Goal: Transaction & Acquisition: Obtain resource

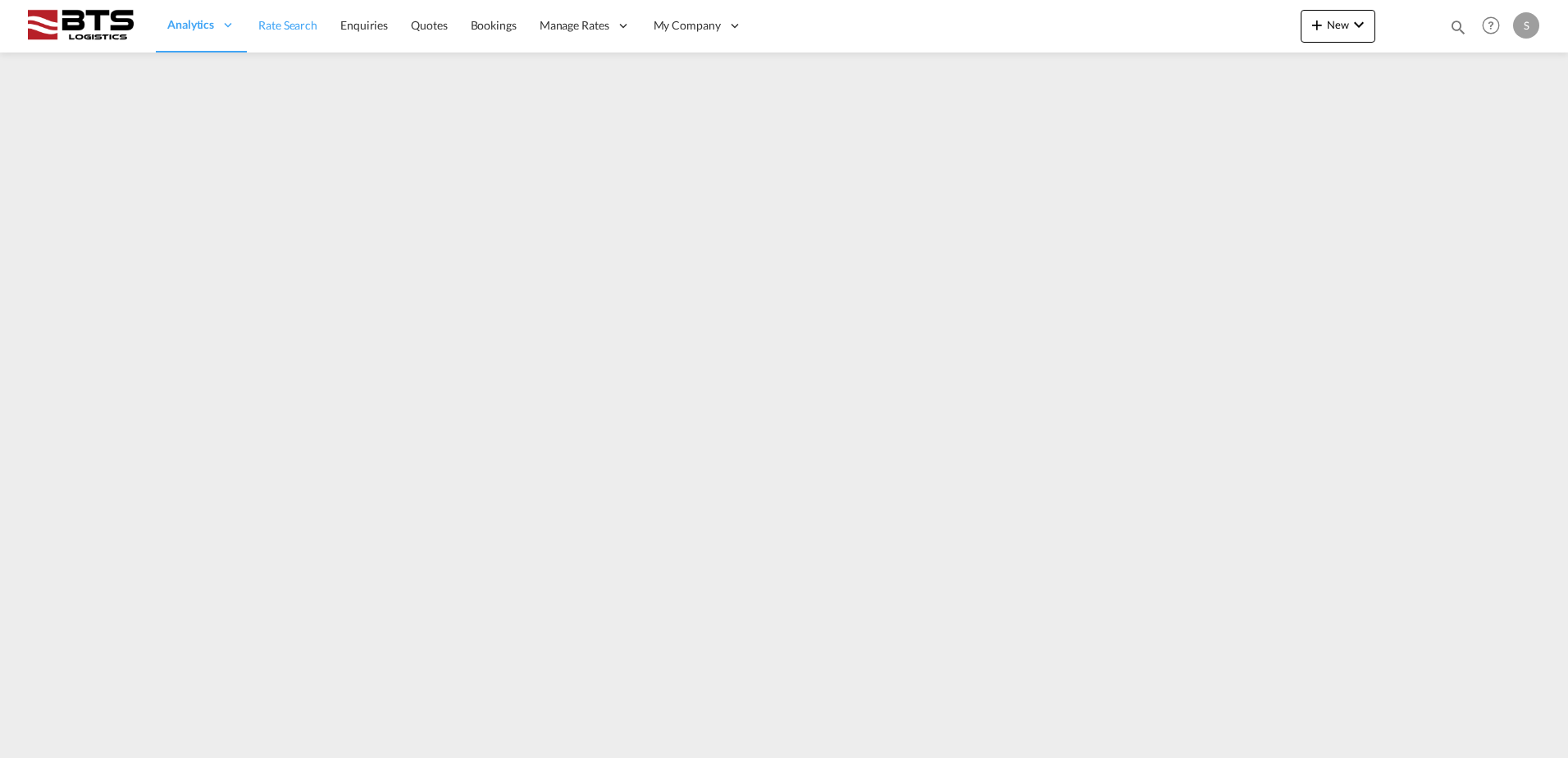
click at [280, 22] on span "Rate Search" at bounding box center [288, 24] width 59 height 14
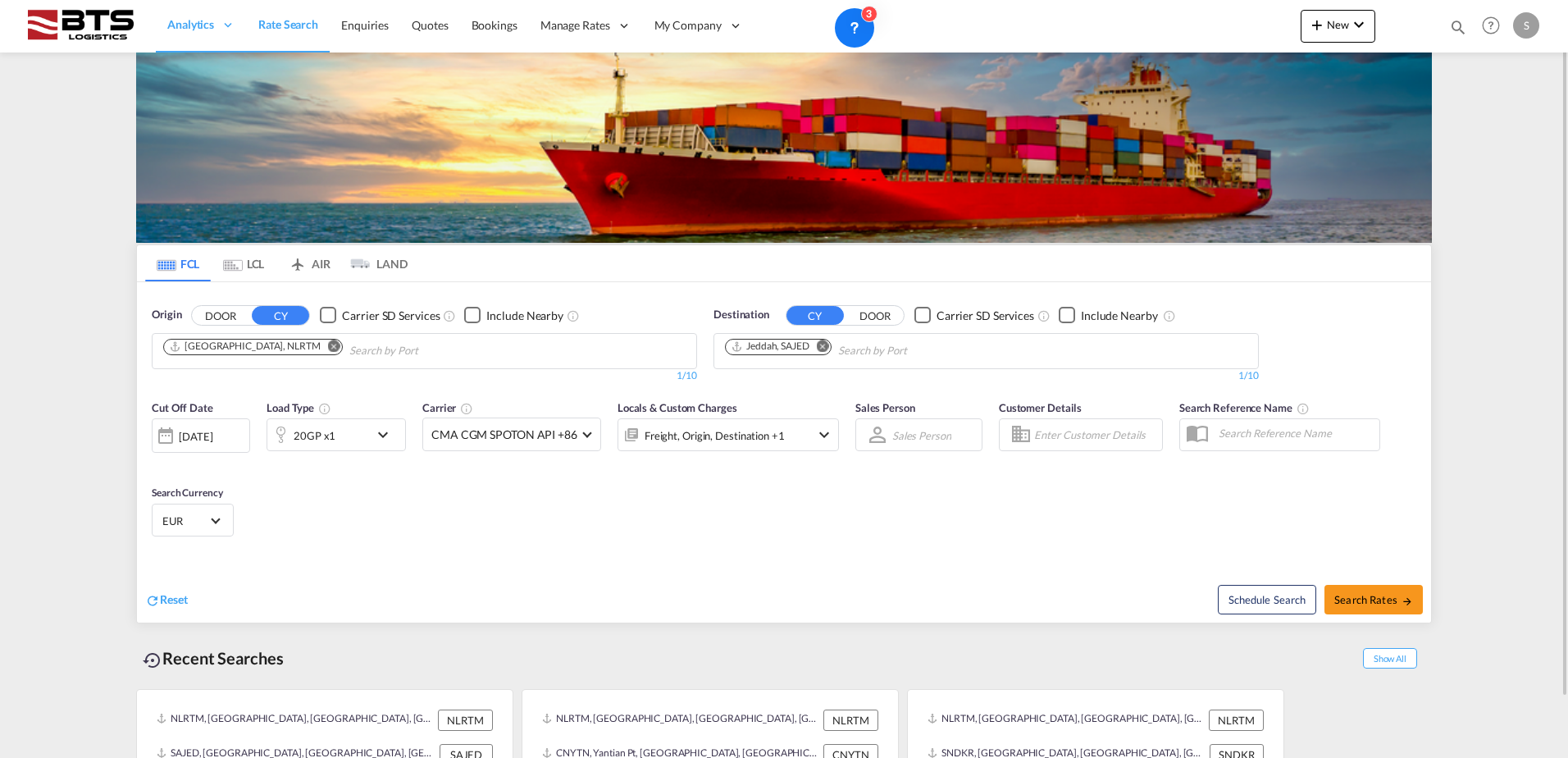
click at [828, 342] on md-icon "Remove" at bounding box center [823, 346] width 13 height 13
type input "poti"
click at [803, 381] on div "Poti [US_STATE] GEPTI" at bounding box center [852, 389] width 311 height 49
click at [1358, 596] on span "Search Rates" at bounding box center [1374, 600] width 79 height 13
type input "NLRTM to GEPTI / [DATE]"
